Goal: Transaction & Acquisition: Download file/media

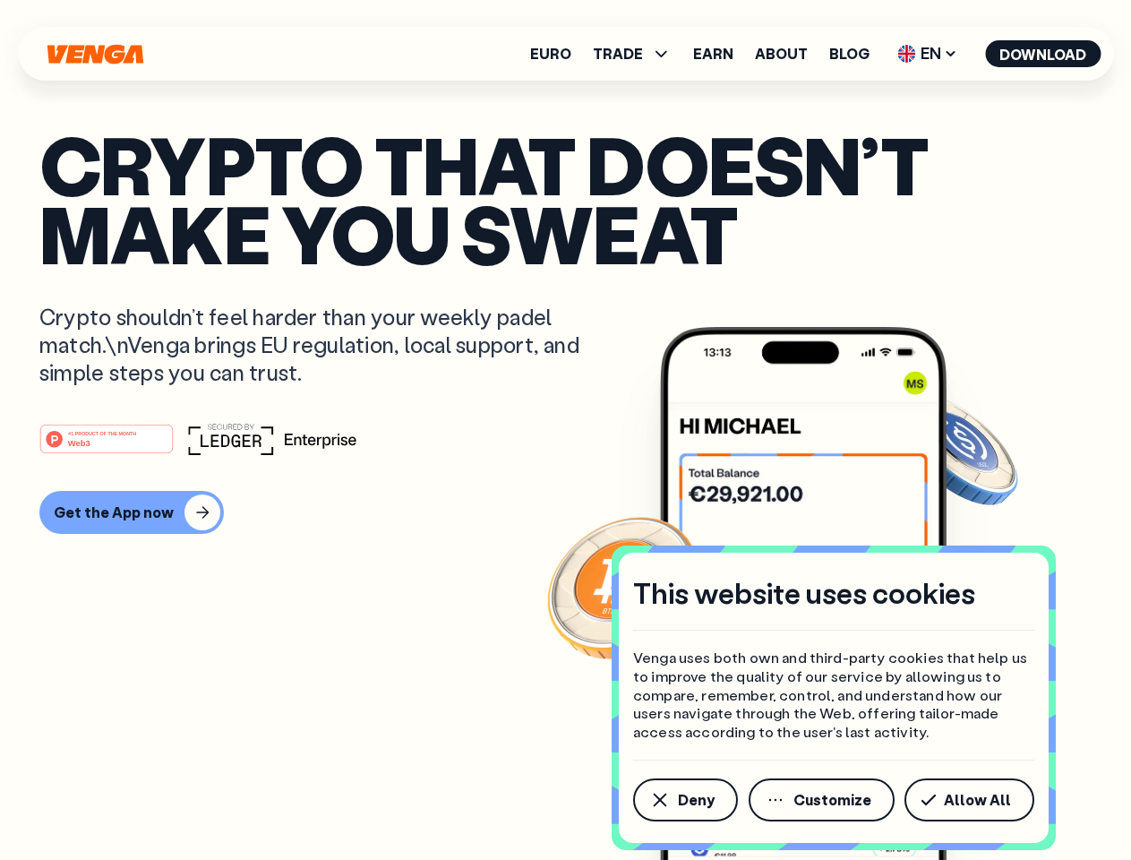
click at [565, 430] on div "#1 PRODUCT OF THE MONTH Web3" at bounding box center [565, 439] width 1052 height 32
click at [684, 800] on span "Deny" at bounding box center [696, 799] width 37 height 14
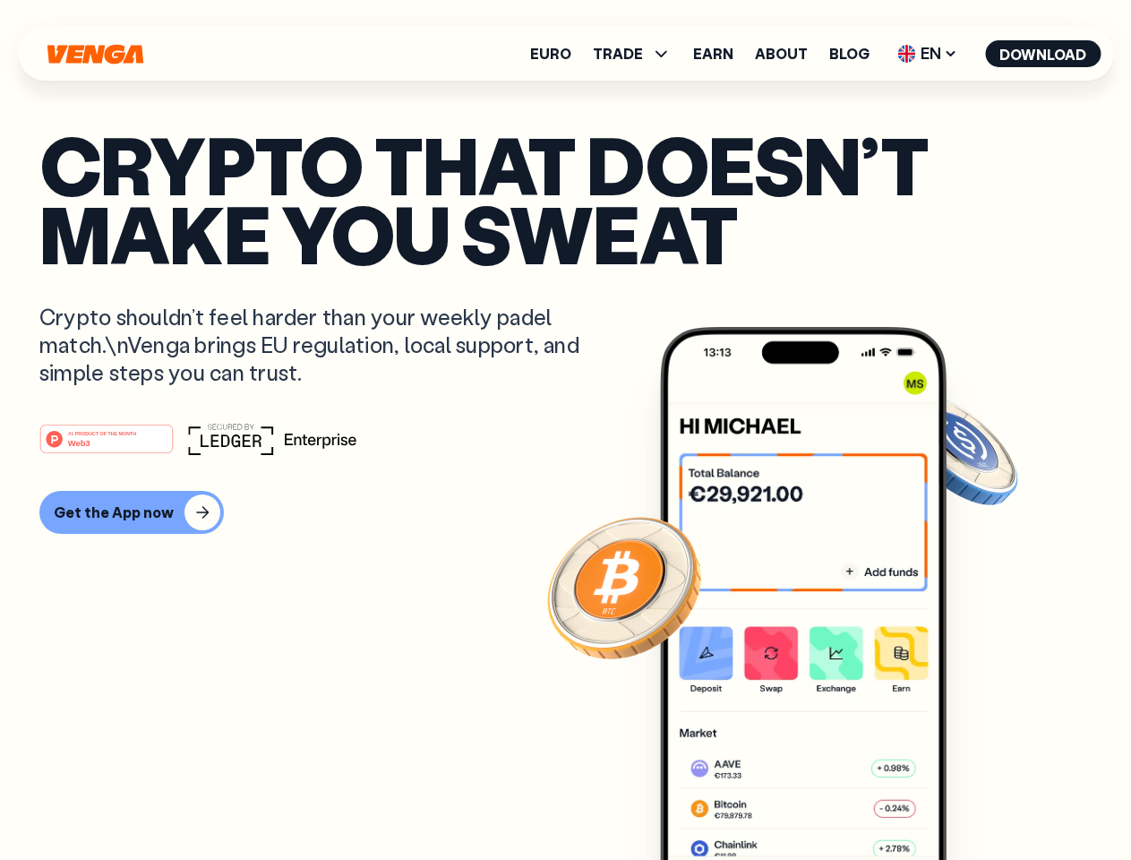
click at [823, 800] on img at bounding box center [803, 627] width 287 height 600
click at [972, 800] on article "Crypto that doesn’t make you sweat Crypto shouldn’t feel harder than your weekl…" at bounding box center [565, 466] width 1052 height 672
click at [638, 54] on span "TRADE" at bounding box center [618, 54] width 50 height 14
click at [928, 54] on span "EN" at bounding box center [927, 53] width 73 height 29
click at [1043, 54] on button "Download" at bounding box center [1043, 53] width 116 height 27
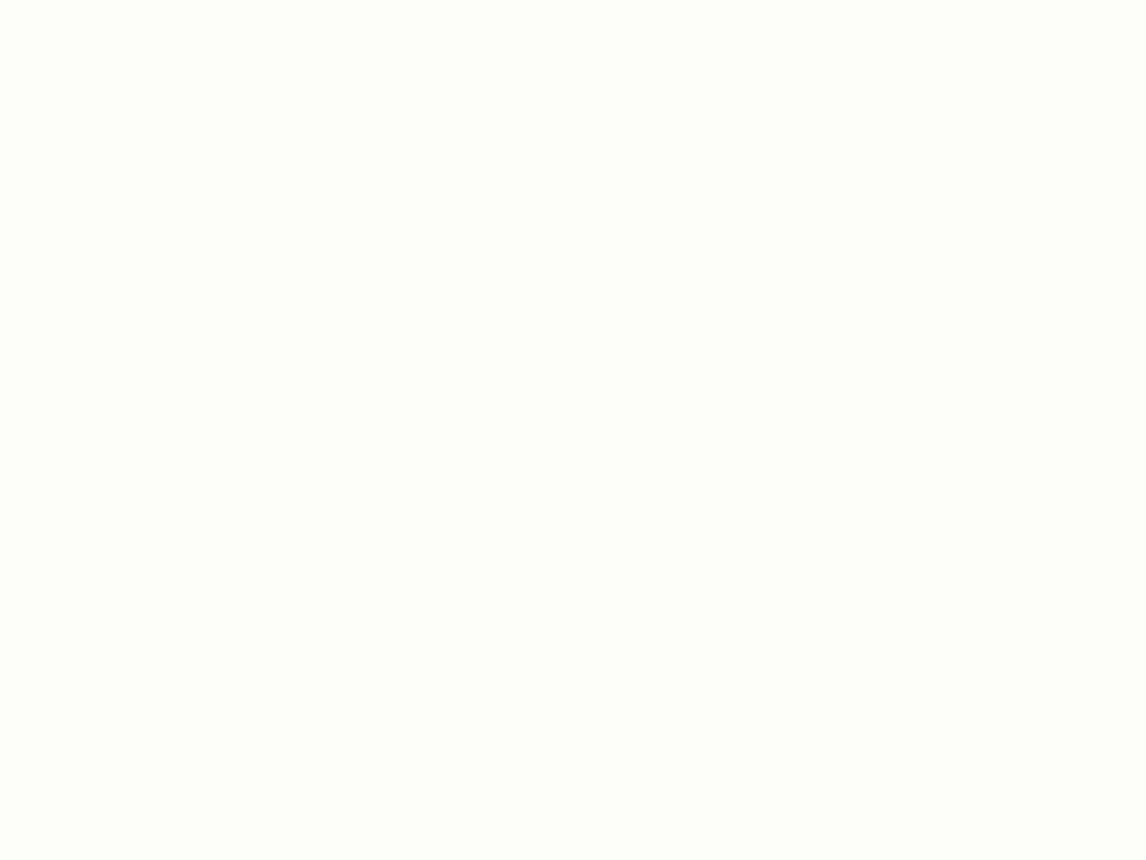
click at [565, 0] on html "This website uses cookies Venga uses both own and third-party cookies that help…" at bounding box center [573, 0] width 1146 height 0
click at [129, 0] on html "This website uses cookies Venga uses both own and third-party cookies that help…" at bounding box center [573, 0] width 1146 height 0
click at [109, 0] on html "This website uses cookies Venga uses both own and third-party cookies that help…" at bounding box center [573, 0] width 1146 height 0
